Goal: Navigation & Orientation: Find specific page/section

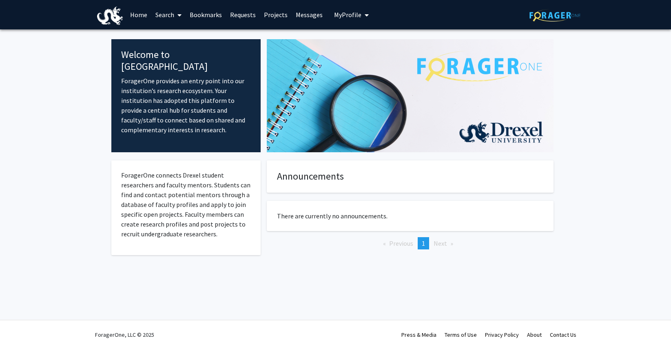
click at [266, 12] on link "Projects" at bounding box center [276, 14] width 32 height 29
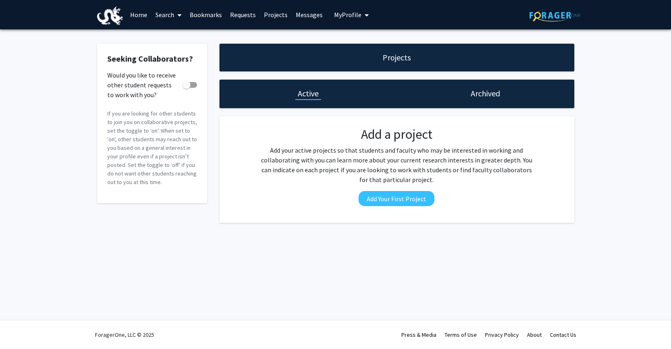
click at [309, 16] on link "Messages" at bounding box center [309, 14] width 35 height 29
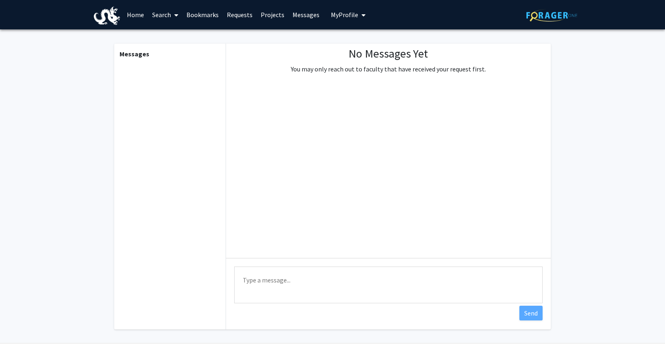
click at [228, 14] on link "Requests" at bounding box center [240, 14] width 34 height 29
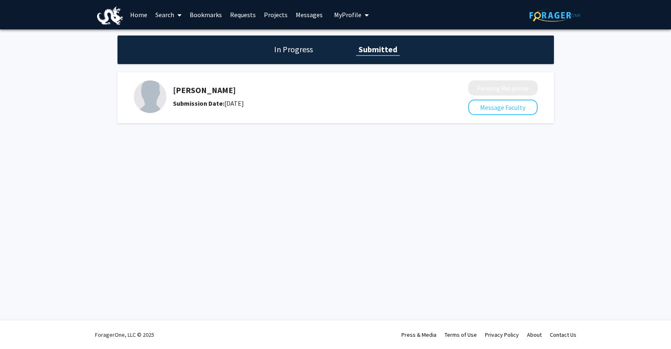
click at [307, 52] on h1 "In Progress" at bounding box center [294, 49] width 44 height 11
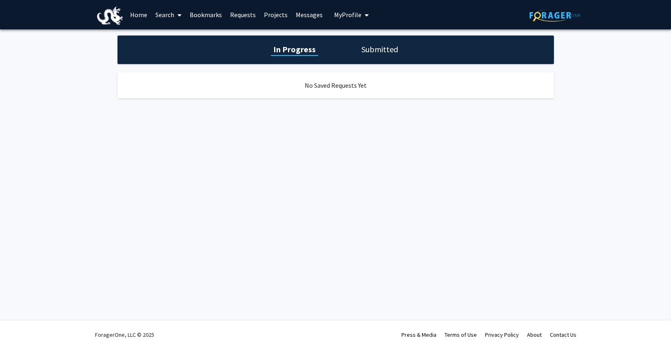
drag, startPoint x: 374, startPoint y: 52, endPoint x: 368, endPoint y: 51, distance: 6.2
click at [374, 52] on h1 "Submitted" at bounding box center [380, 49] width 42 height 11
